Goal: Task Accomplishment & Management: Use online tool/utility

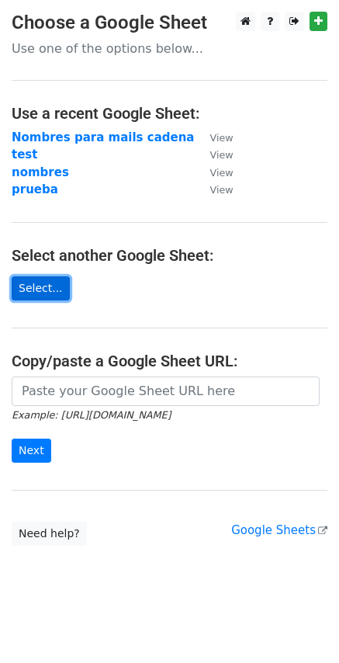
click at [31, 289] on link "Select..." at bounding box center [41, 289] width 58 height 24
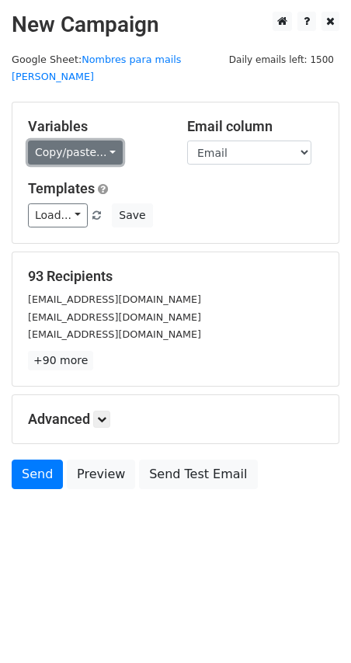
click at [85, 144] on link "Copy/paste..." at bounding box center [75, 153] width 95 height 24
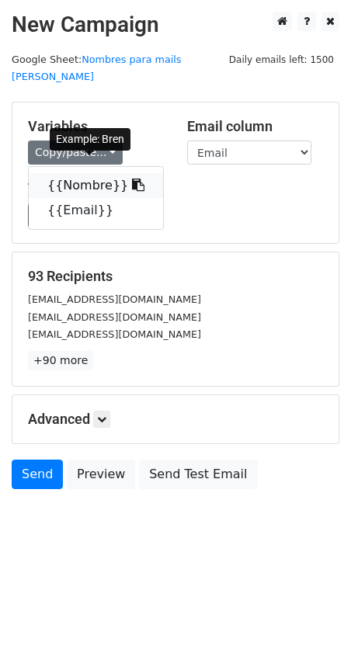
click at [94, 173] on link "{{Nombre}}" at bounding box center [96, 185] width 134 height 25
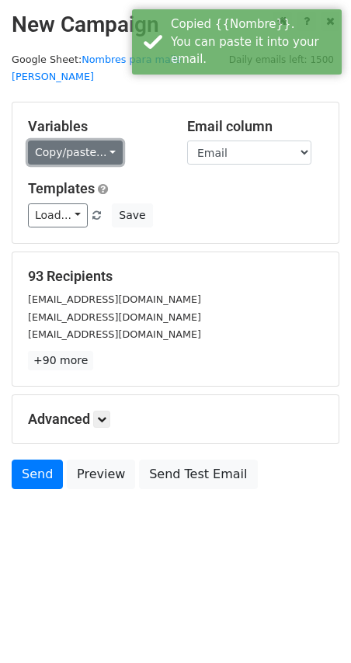
click at [80, 142] on link "Copy/paste..." at bounding box center [75, 153] width 95 height 24
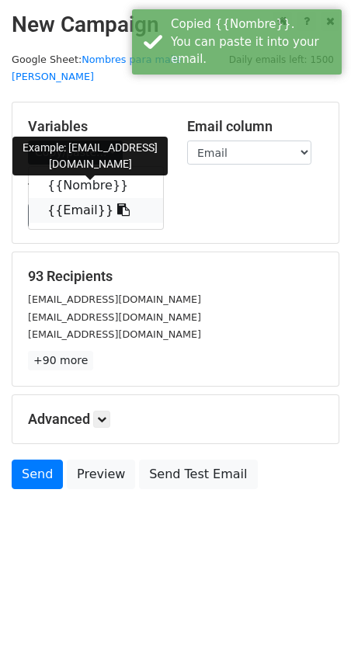
click at [80, 198] on link "{{Email}}" at bounding box center [96, 210] width 134 height 25
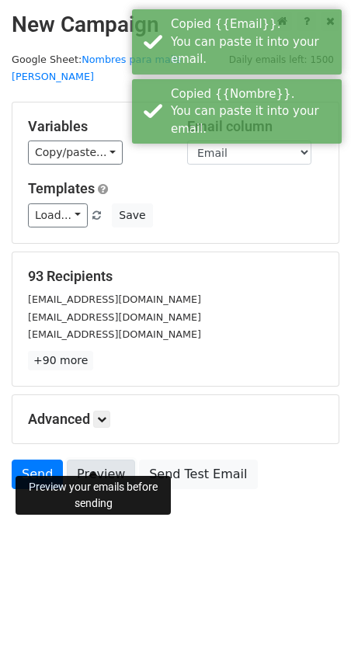
click at [85, 461] on link "Preview" at bounding box center [101, 475] width 68 height 30
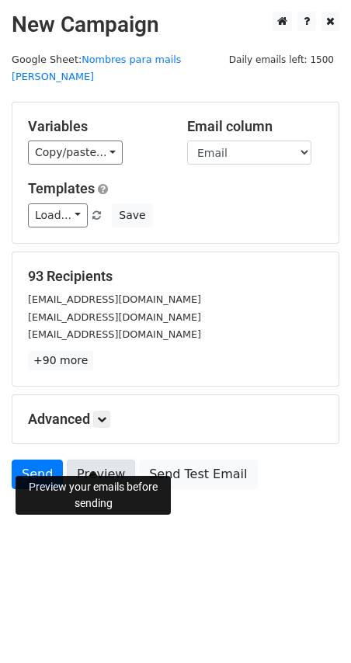
click at [92, 460] on link "Preview" at bounding box center [101, 475] width 68 height 30
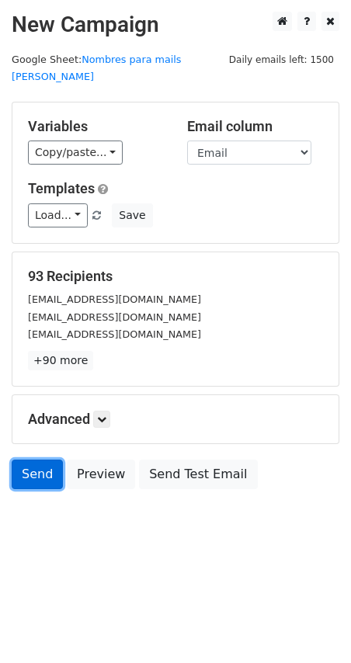
click at [38, 462] on link "Send" at bounding box center [37, 475] width 51 height 30
